Goal: Transaction & Acquisition: Download file/media

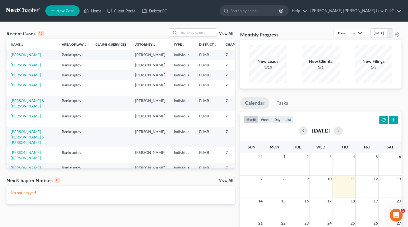
click at [17, 87] on link "[PERSON_NAME]" at bounding box center [26, 85] width 30 height 5
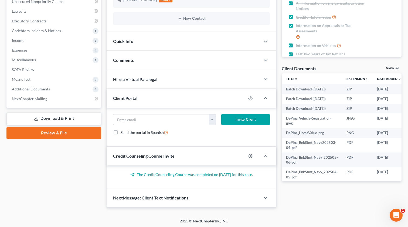
click at [67, 117] on link "Download & Print" at bounding box center [53, 118] width 95 height 13
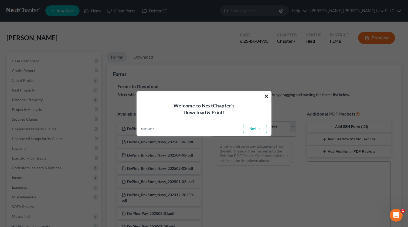
click at [267, 95] on button "×" at bounding box center [266, 96] width 5 height 9
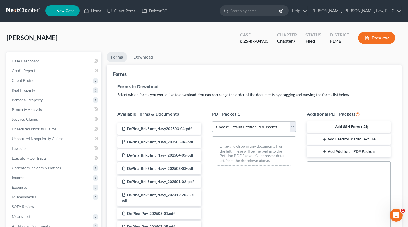
select select "3"
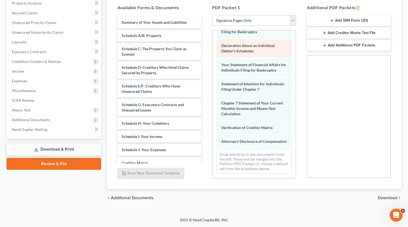
scroll to position [19, 0]
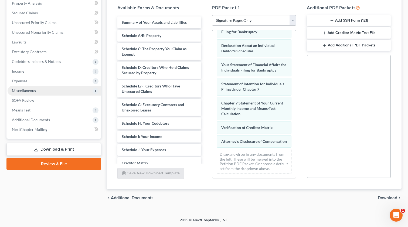
click at [39, 90] on span "Miscellaneous" at bounding box center [55, 91] width 94 height 10
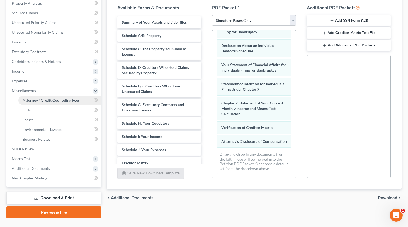
click at [41, 100] on span "Attorney / Credit Counseling Fees" at bounding box center [51, 100] width 57 height 5
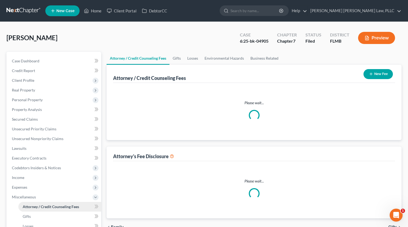
select select "0"
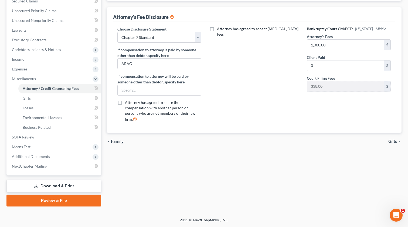
scroll to position [118, 0]
click at [52, 178] on div "Case Dashboard Payments Invoices Payments Payments Credit Report Client Profile" at bounding box center [54, 70] width 100 height 273
click at [53, 186] on link "Download & Print" at bounding box center [53, 186] width 95 height 13
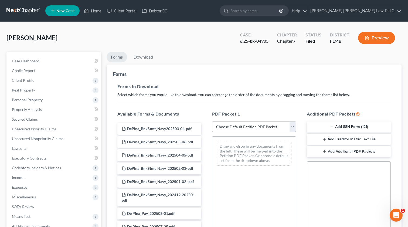
select select "3"
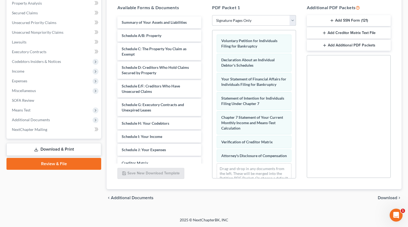
scroll to position [106, 0]
click at [384, 197] on span "Download" at bounding box center [387, 198] width 19 height 4
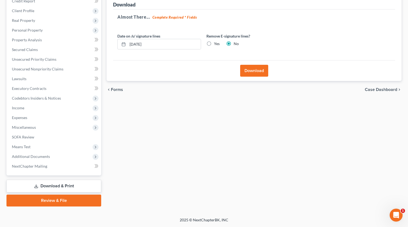
scroll to position [70, 0]
click at [139, 44] on input "[DATE]" at bounding box center [164, 44] width 73 height 10
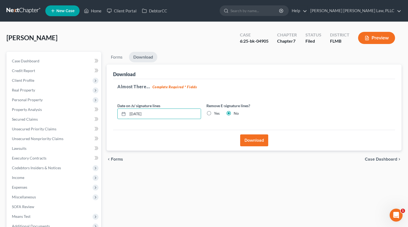
scroll to position [0, 0]
click at [262, 41] on div "6:25-bk-04905" at bounding box center [254, 41] width 29 height 6
copy div "04905"
click at [214, 114] on label "Yes" at bounding box center [217, 113] width 6 height 5
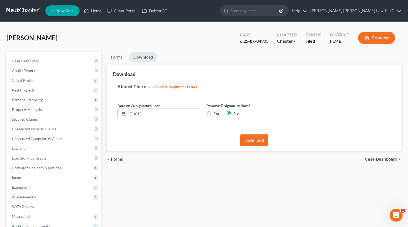
click at [216, 114] on input "Yes" at bounding box center [218, 113] width 4 height 4
radio input "true"
radio input "false"
click at [254, 144] on button "Download" at bounding box center [254, 140] width 28 height 12
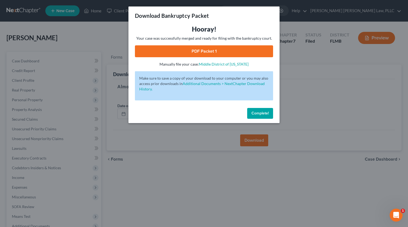
click at [207, 50] on link "PDF Packet 1" at bounding box center [204, 51] width 138 height 12
